Goal: Task Accomplishment & Management: Manage account settings

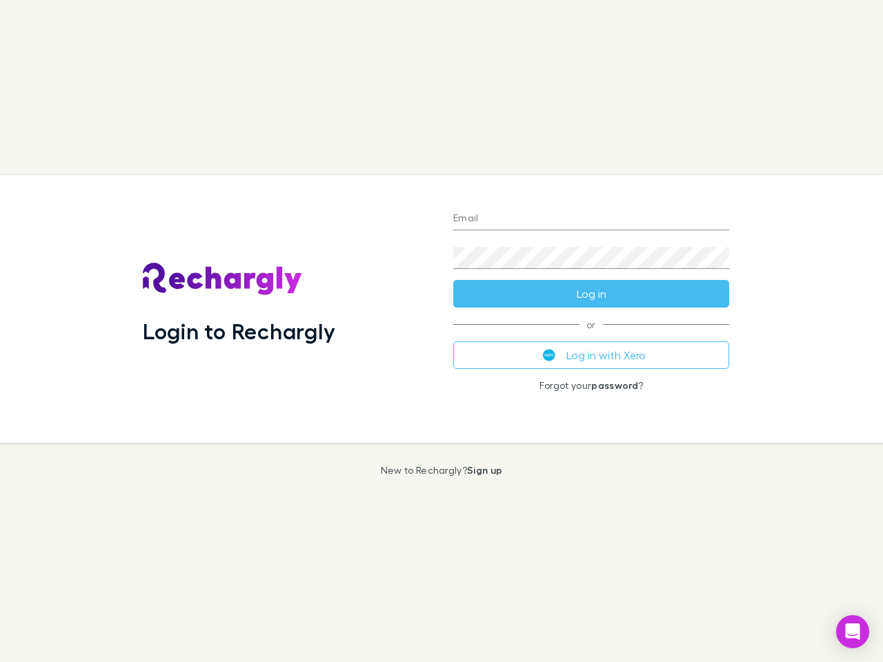
click at [441, 331] on div "Login to Rechargly" at bounding box center [287, 309] width 310 height 268
click at [591, 219] on input "Email" at bounding box center [591, 219] width 276 height 22
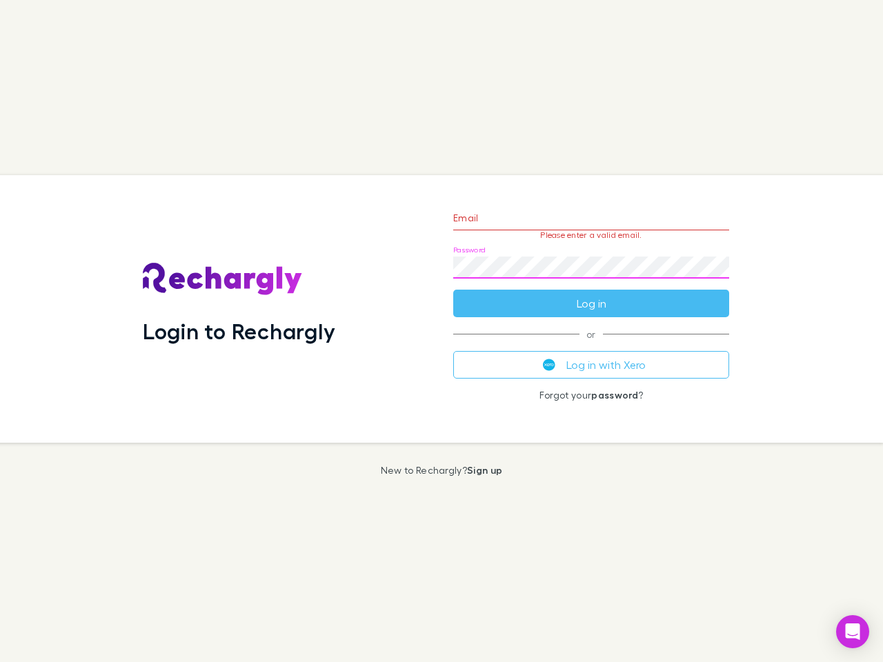
click at [591, 294] on form "Email Please enter a valid email. Password Log in" at bounding box center [591, 257] width 276 height 120
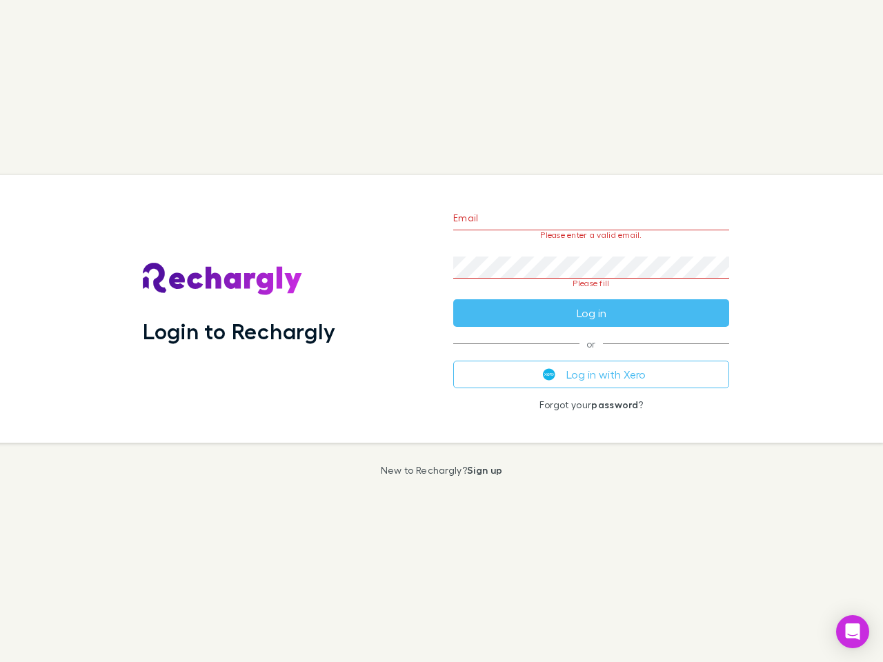
click at [591, 355] on div "Email Please enter a valid email. Password Please fill Log in or Log in with Xe…" at bounding box center [591, 309] width 298 height 268
click at [853, 632] on icon "Open Intercom Messenger" at bounding box center [853, 632] width 14 height 17
